Goal: Transaction & Acquisition: Purchase product/service

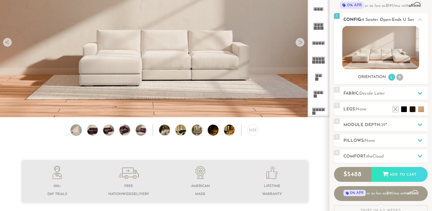
scroll to position [92, 0]
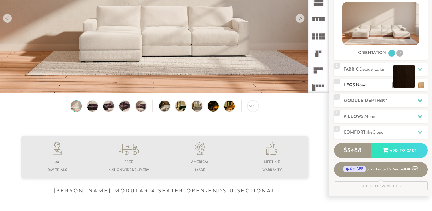
click at [411, 86] on li at bounding box center [404, 76] width 23 height 23
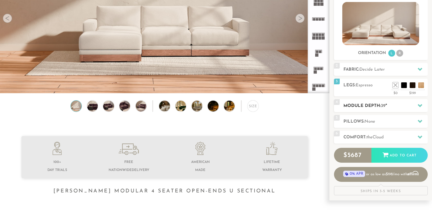
click at [341, 106] on div "4 Module Depth: 39 "" at bounding box center [381, 105] width 94 height 13
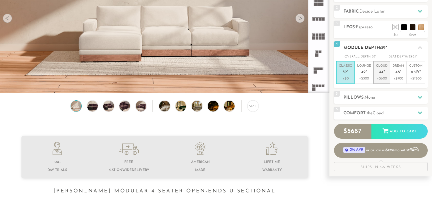
click at [382, 78] on p "+$600" at bounding box center [381, 78] width 11 height 5
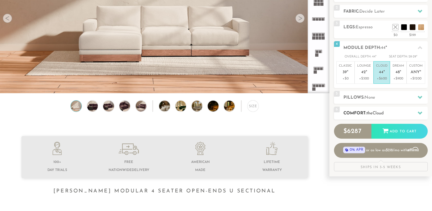
click at [390, 114] on h2 "Comfort: the Cloud" at bounding box center [386, 113] width 84 height 7
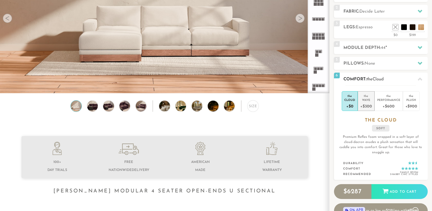
click at [364, 105] on div "+$300" at bounding box center [366, 106] width 11 height 8
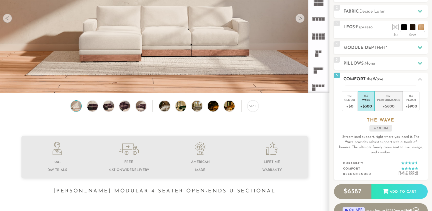
click at [390, 106] on div "+$600" at bounding box center [389, 106] width 23 height 8
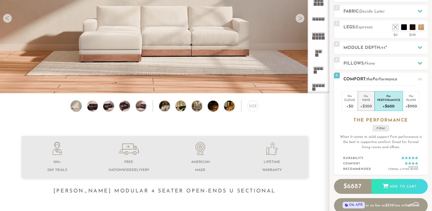
click at [373, 104] on li "the Wave +$300" at bounding box center [366, 101] width 17 height 20
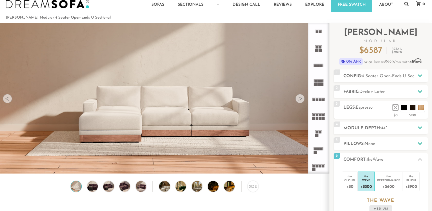
scroll to position [0, 0]
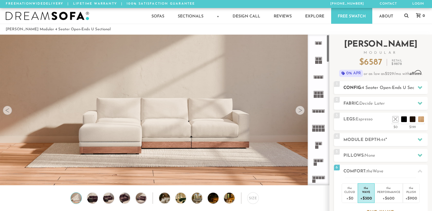
click at [350, 90] on h2 "Config: 4 Seater Open-Ends U Sectional" at bounding box center [386, 88] width 84 height 7
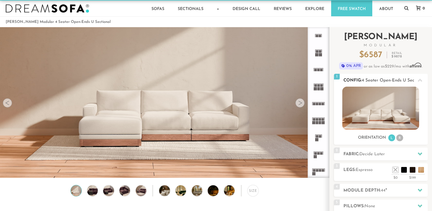
scroll to position [11, 0]
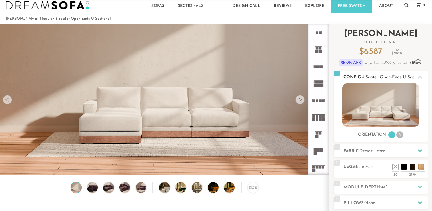
click at [414, 76] on div at bounding box center [420, 77] width 12 height 12
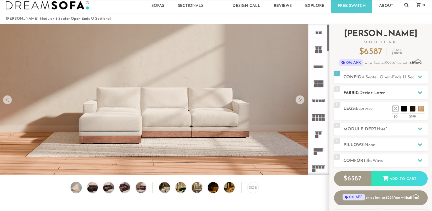
click at [368, 95] on h2 "Fabric: Decide Later" at bounding box center [386, 93] width 84 height 7
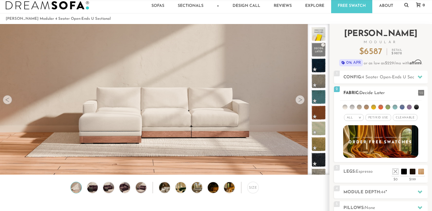
click at [417, 107] on li at bounding box center [416, 107] width 5 height 5
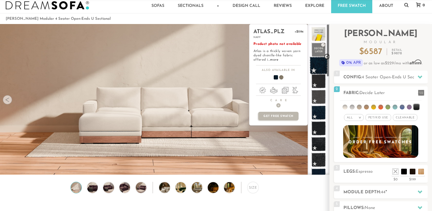
click at [320, 64] on span at bounding box center [319, 66] width 18 height 18
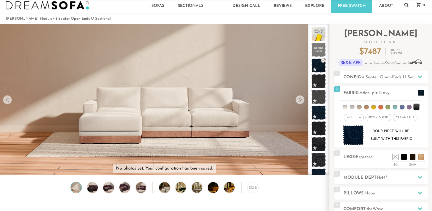
drag, startPoint x: 320, startPoint y: 64, endPoint x: 226, endPoint y: 97, distance: 99.9
click at [226, 97] on div "No photos yet. Your configuration has been saved. Lifetime Warranty American Ma…" at bounding box center [216, 99] width 432 height 151
click at [201, 118] on video at bounding box center [164, 80] width 329 height 165
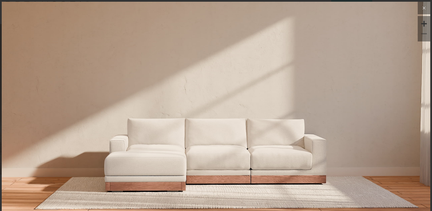
click at [425, 12] on button at bounding box center [424, 8] width 13 height 13
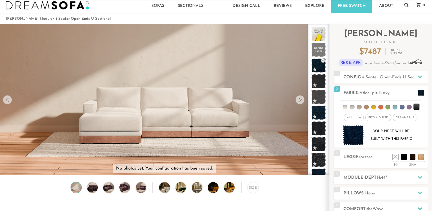
click at [151, 191] on div "Size" at bounding box center [164, 189] width 329 height 14
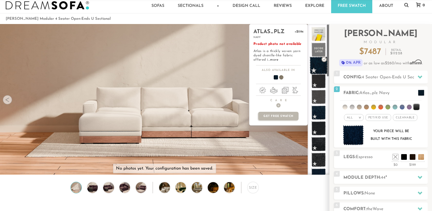
click at [316, 67] on span at bounding box center [319, 66] width 18 height 18
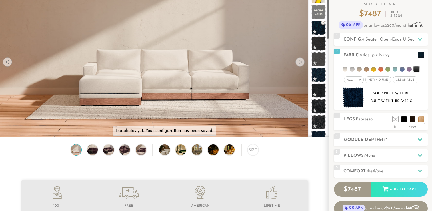
scroll to position [50, 0]
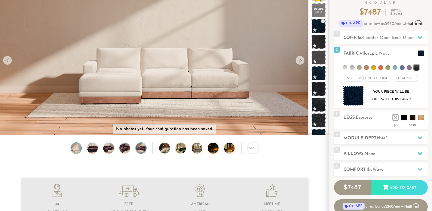
click at [137, 147] on img at bounding box center [141, 148] width 13 height 11
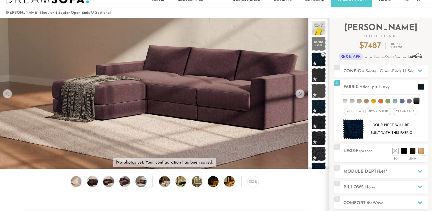
scroll to position [14, 0]
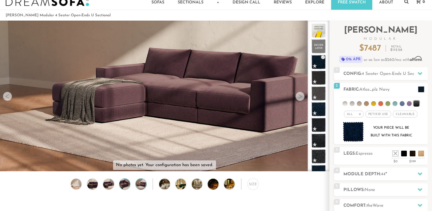
click at [127, 184] on img at bounding box center [124, 184] width 13 height 11
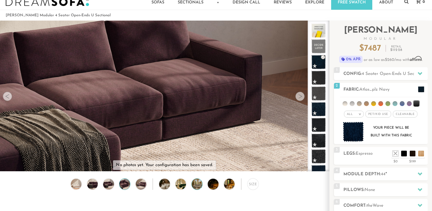
click at [193, 182] on img at bounding box center [201, 184] width 19 height 11
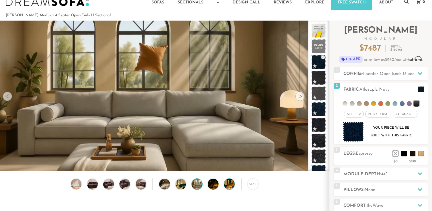
click at [231, 184] on img at bounding box center [233, 184] width 19 height 11
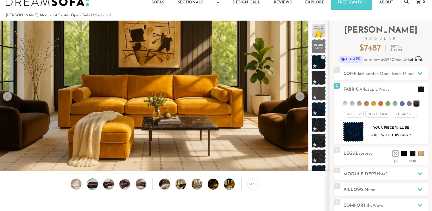
click at [97, 183] on img at bounding box center [92, 184] width 13 height 11
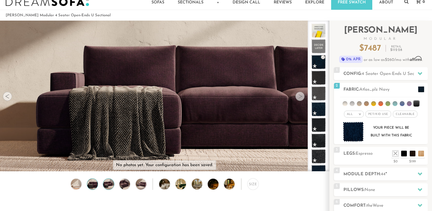
click at [109, 186] on img at bounding box center [108, 184] width 13 height 11
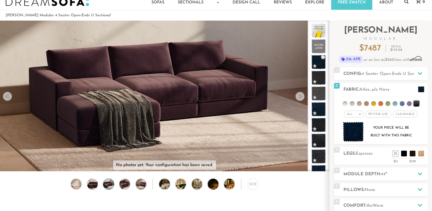
click at [116, 184] on div "Size" at bounding box center [164, 185] width 329 height 14
click at [126, 184] on img at bounding box center [124, 184] width 13 height 11
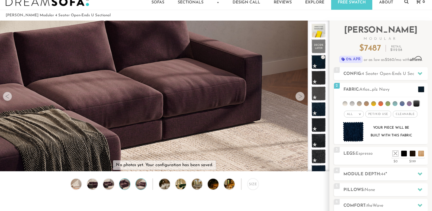
click at [142, 186] on img at bounding box center [141, 184] width 13 height 11
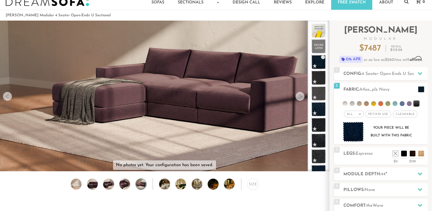
click at [172, 189] on div "Size" at bounding box center [164, 185] width 329 height 14
click at [166, 186] on img at bounding box center [168, 184] width 19 height 11
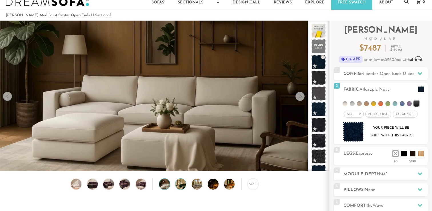
click at [180, 185] on img at bounding box center [185, 184] width 19 height 11
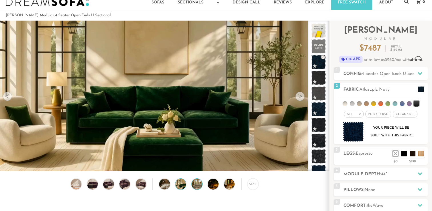
click at [196, 186] on img at bounding box center [201, 184] width 19 height 11
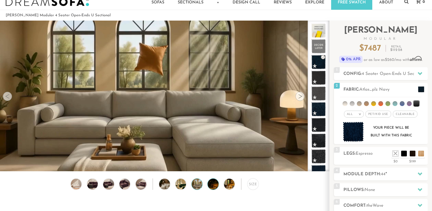
click at [210, 186] on img at bounding box center [217, 184] width 19 height 11
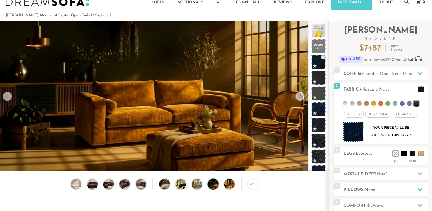
click at [220, 187] on div "Size" at bounding box center [164, 185] width 329 height 14
click at [232, 187] on img at bounding box center [233, 184] width 19 height 11
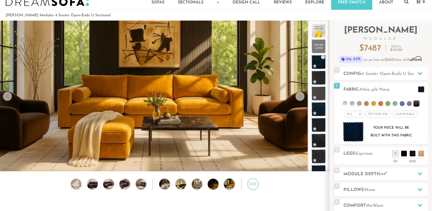
click at [250, 187] on div "Size" at bounding box center [253, 183] width 11 height 11
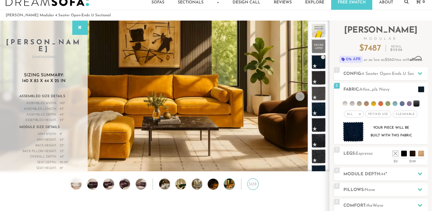
click at [250, 187] on div "Size" at bounding box center [253, 183] width 11 height 11
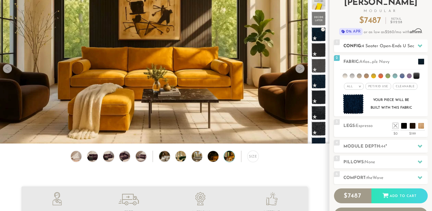
scroll to position [0, 0]
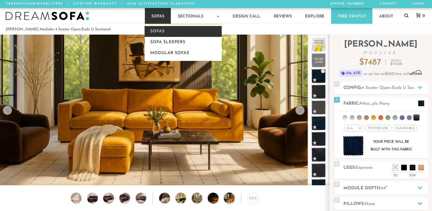
click at [158, 31] on link "Sofas" at bounding box center [183, 31] width 77 height 11
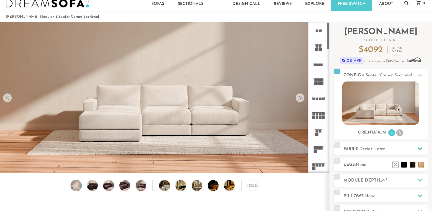
scroll to position [11, 0]
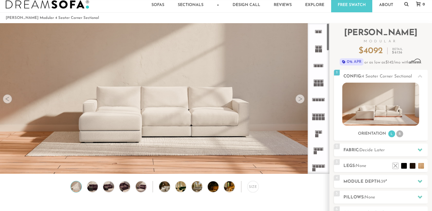
click at [319, 65] on rect at bounding box center [319, 66] width 3 height 3
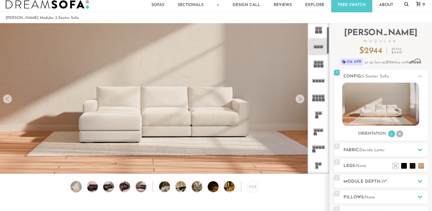
scroll to position [19, 0]
click at [315, 134] on rect at bounding box center [315, 133] width 3 height 3
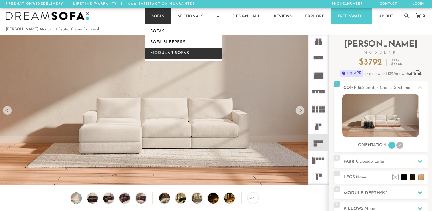
click at [169, 53] on link "Modular Sofas" at bounding box center [183, 53] width 77 height 11
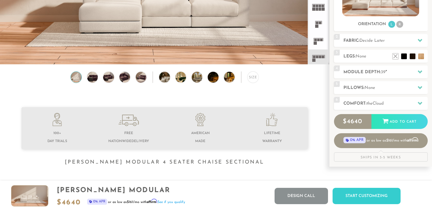
scroll to position [120, 0]
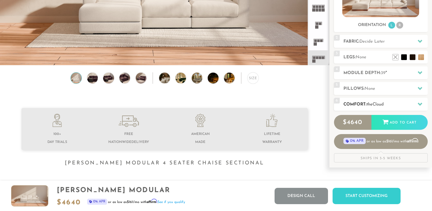
click at [369, 102] on span "the" at bounding box center [370, 104] width 6 height 4
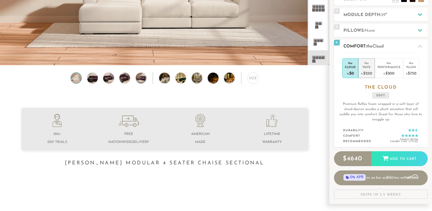
click at [367, 69] on div "Wave" at bounding box center [366, 67] width 11 height 4
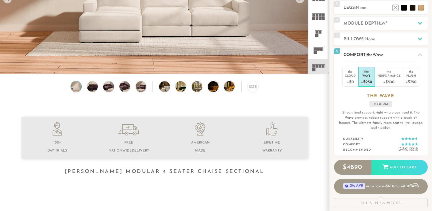
scroll to position [111, 0]
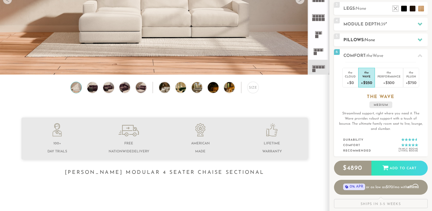
click at [388, 39] on h2 "Pillows: None" at bounding box center [386, 40] width 84 height 7
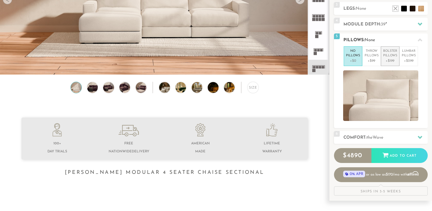
click at [396, 59] on p "+$199" at bounding box center [391, 60] width 14 height 5
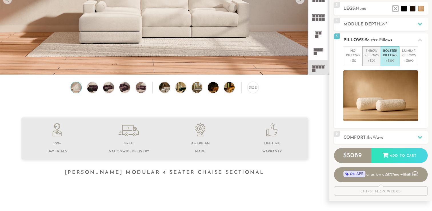
click at [377, 54] on p "Throw Pillows" at bounding box center [372, 53] width 14 height 9
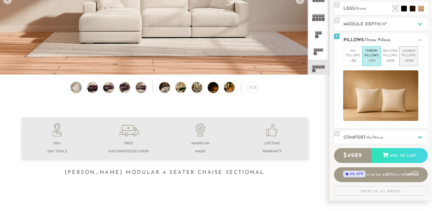
click at [406, 56] on p "Lumbar Pillows" at bounding box center [409, 53] width 14 height 9
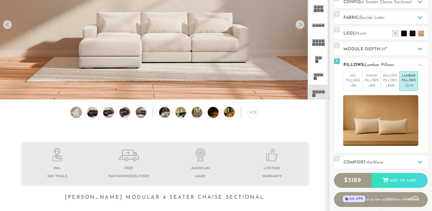
scroll to position [82, 0]
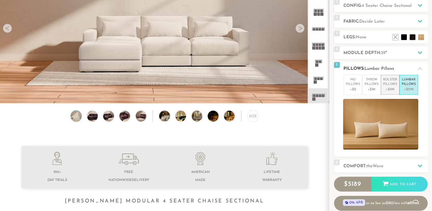
click at [389, 89] on p "+$199" at bounding box center [391, 89] width 14 height 5
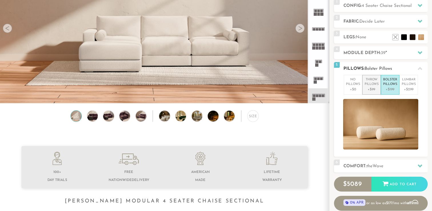
click at [372, 87] on p "+$99" at bounding box center [372, 89] width 14 height 5
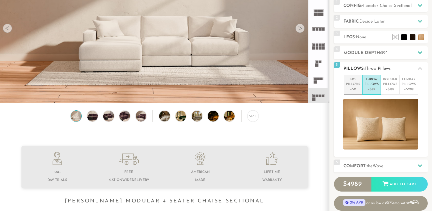
click at [350, 91] on p "+$0" at bounding box center [353, 89] width 14 height 5
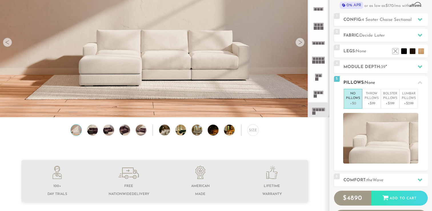
scroll to position [67, 0]
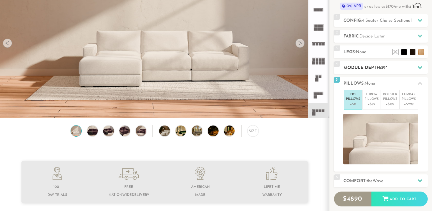
click at [358, 70] on h2 "Module Depth: 39 "" at bounding box center [386, 68] width 84 height 7
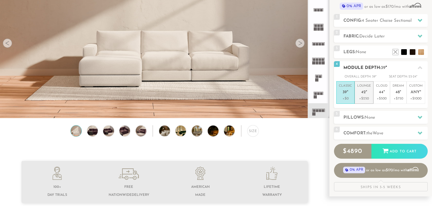
click at [368, 94] on p "Lounge 42 "" at bounding box center [365, 90] width 14 height 12
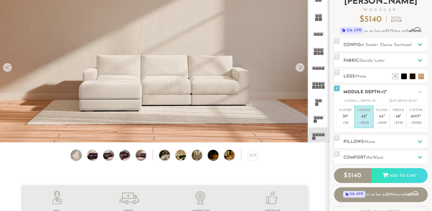
scroll to position [42, 0]
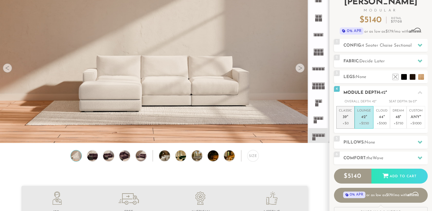
click at [345, 120] on p "Classic 39 "" at bounding box center [345, 115] width 13 height 12
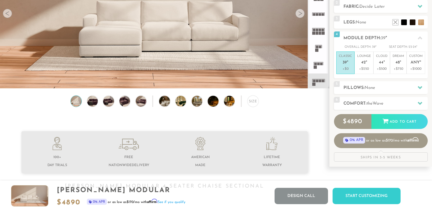
scroll to position [0, 0]
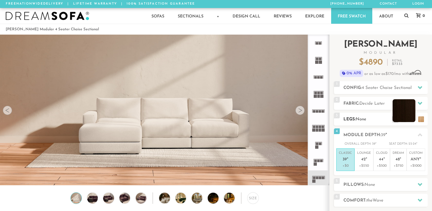
click at [414, 118] on li at bounding box center [404, 110] width 23 height 23
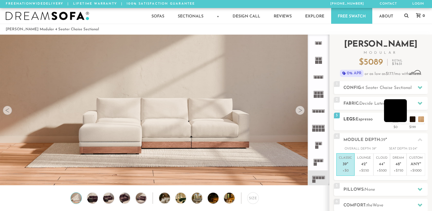
click at [403, 120] on li at bounding box center [395, 110] width 23 height 23
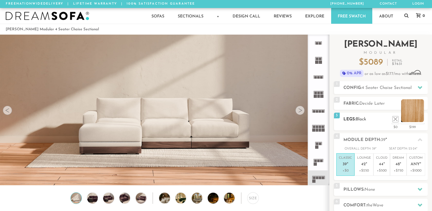
click at [420, 121] on li at bounding box center [413, 110] width 23 height 23
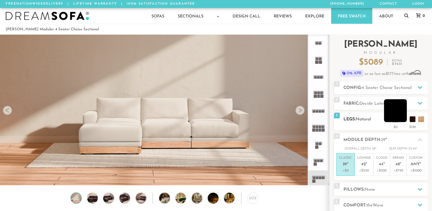
click at [406, 118] on li at bounding box center [395, 110] width 23 height 23
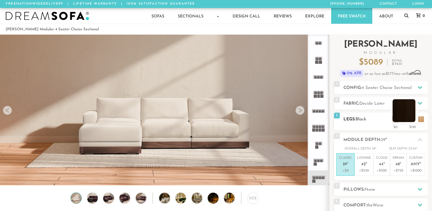
click at [412, 119] on li at bounding box center [404, 110] width 23 height 23
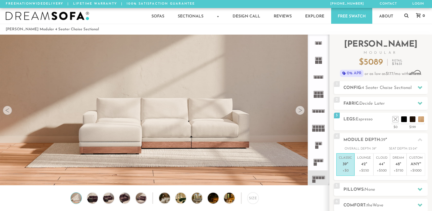
click at [134, 152] on video at bounding box center [164, 90] width 329 height 165
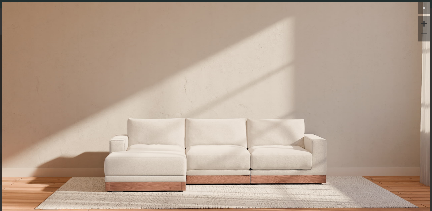
click at [423, 6] on icon at bounding box center [424, 8] width 7 height 7
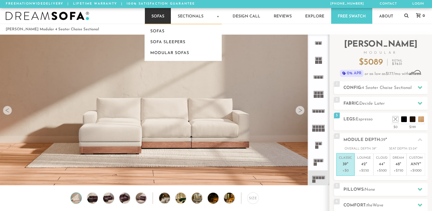
click at [163, 22] on link "Sofas" at bounding box center [158, 16] width 26 height 16
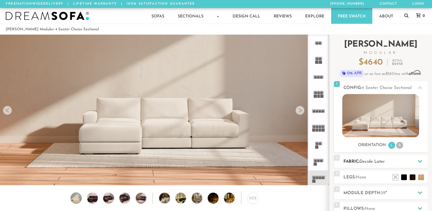
click at [385, 162] on span "Decide Later" at bounding box center [372, 162] width 25 height 4
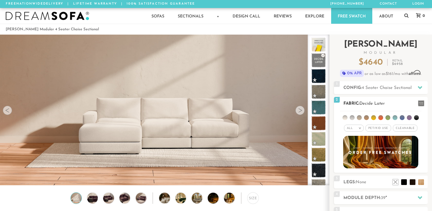
click at [361, 130] on div "All >" at bounding box center [354, 128] width 20 height 7
click at [376, 133] on div "All > All Tier x x" at bounding box center [381, 139] width 94 height 59
click at [376, 130] on span "Pet/Kid Use x" at bounding box center [379, 128] width 26 height 7
click at [404, 131] on span "Cleanable x" at bounding box center [407, 128] width 25 height 7
click at [417, 117] on li at bounding box center [416, 117] width 5 height 5
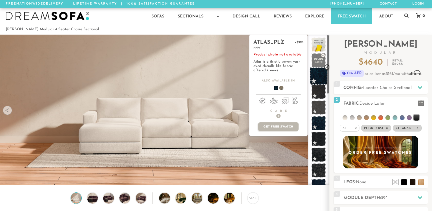
click at [323, 84] on span at bounding box center [319, 76] width 18 height 18
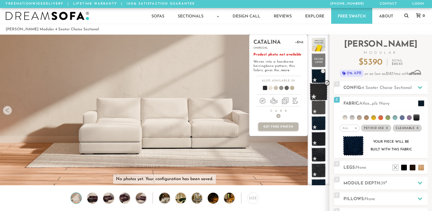
click at [321, 96] on span at bounding box center [319, 92] width 18 height 18
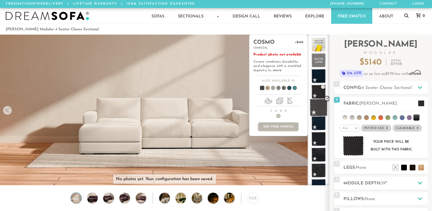
click at [321, 107] on span at bounding box center [319, 108] width 18 height 18
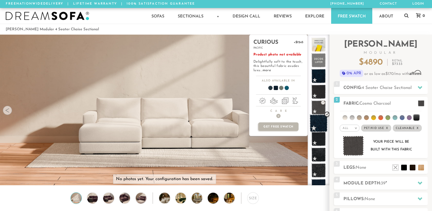
click at [321, 123] on span at bounding box center [319, 123] width 18 height 18
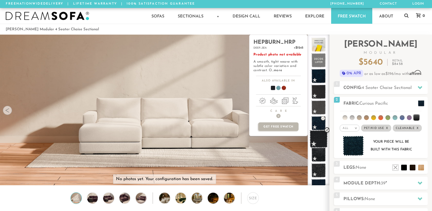
click at [321, 135] on span at bounding box center [319, 139] width 18 height 18
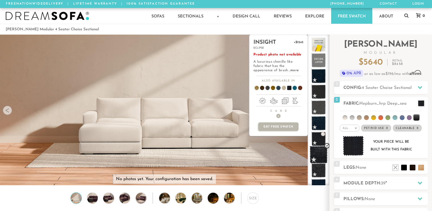
click at [321, 155] on span at bounding box center [319, 155] width 18 height 18
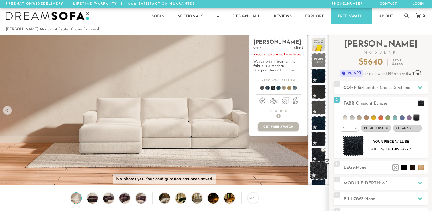
click at [319, 168] on span at bounding box center [319, 171] width 18 height 18
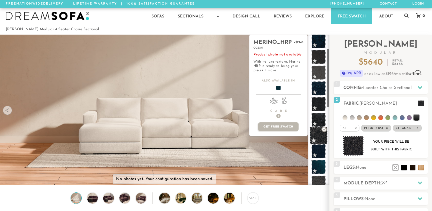
click at [319, 168] on span at bounding box center [319, 167] width 14 height 14
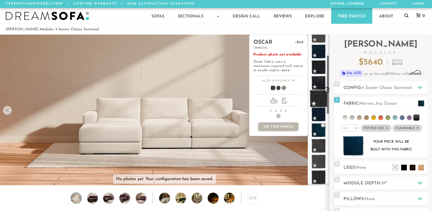
scroll to position [72, 0]
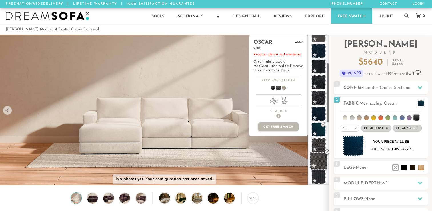
click at [319, 166] on span at bounding box center [319, 161] width 18 height 18
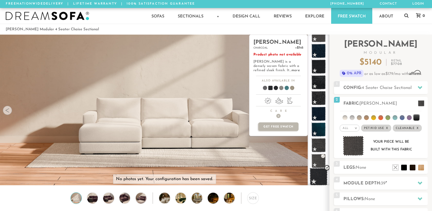
click at [319, 175] on span at bounding box center [319, 177] width 18 height 18
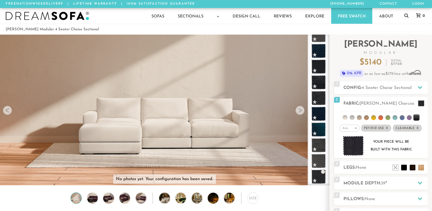
click at [204, 118] on video at bounding box center [164, 90] width 329 height 165
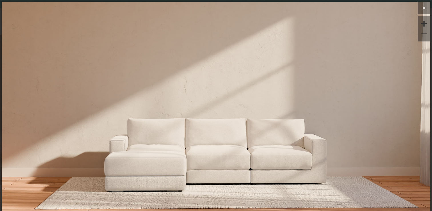
click at [427, 8] on icon at bounding box center [424, 8] width 7 height 7
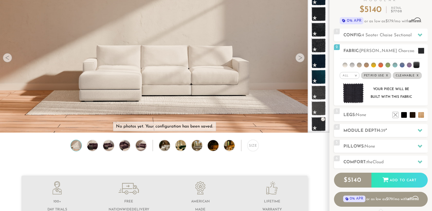
scroll to position [0, 0]
